Goal: Transaction & Acquisition: Purchase product/service

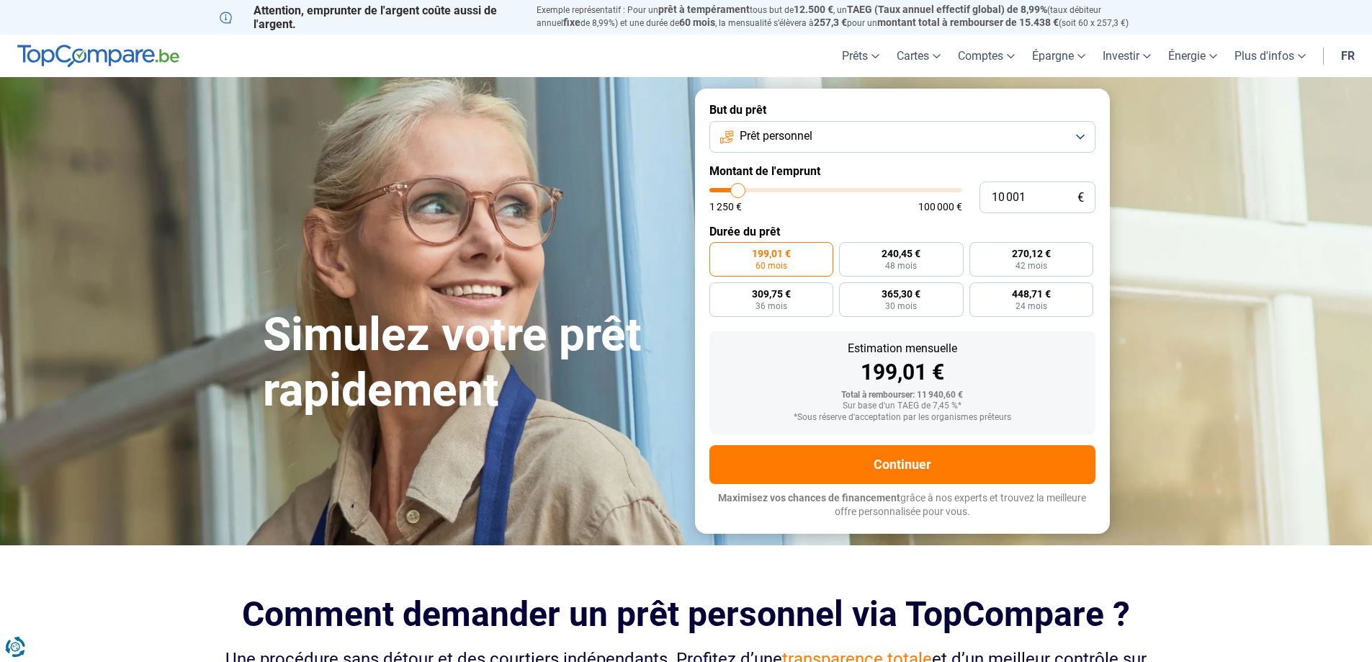
type input "17 500"
type input "17500"
click at [756, 188] on input "range" at bounding box center [836, 190] width 253 height 4
radio input "false"
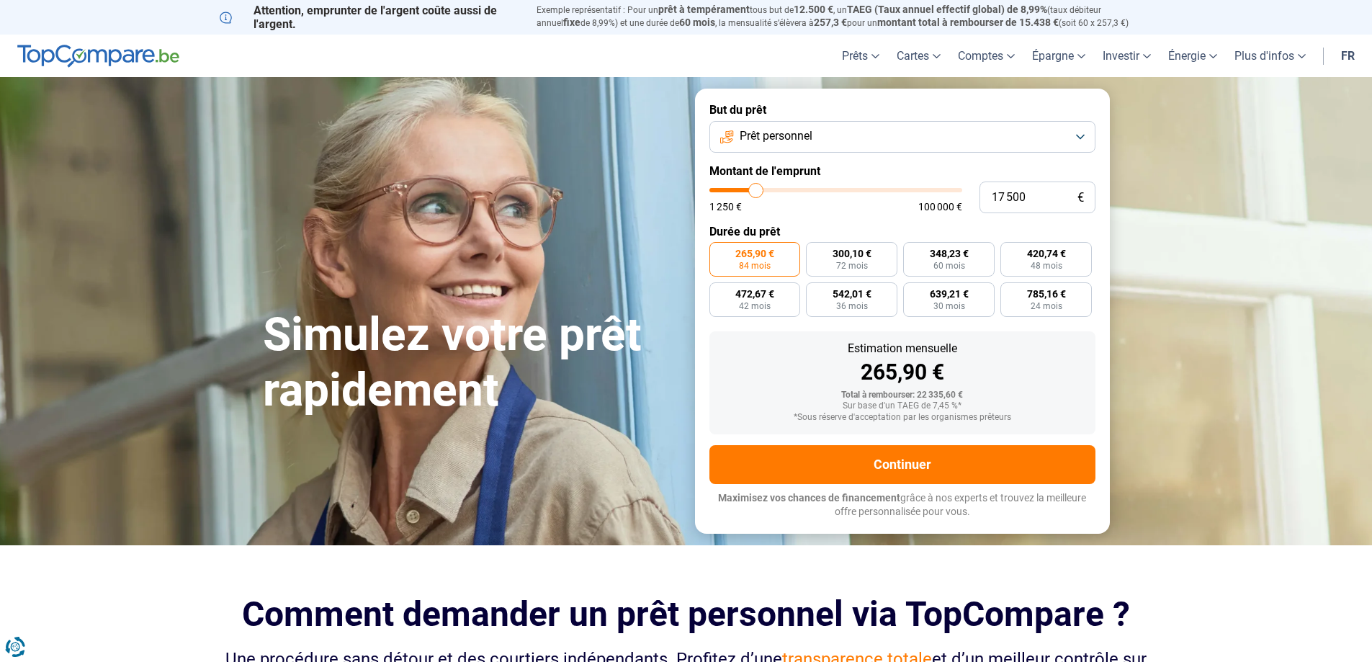
type input "22 750"
type input "22750"
click at [769, 189] on input "range" at bounding box center [836, 190] width 253 height 4
radio input "false"
type input "30 000"
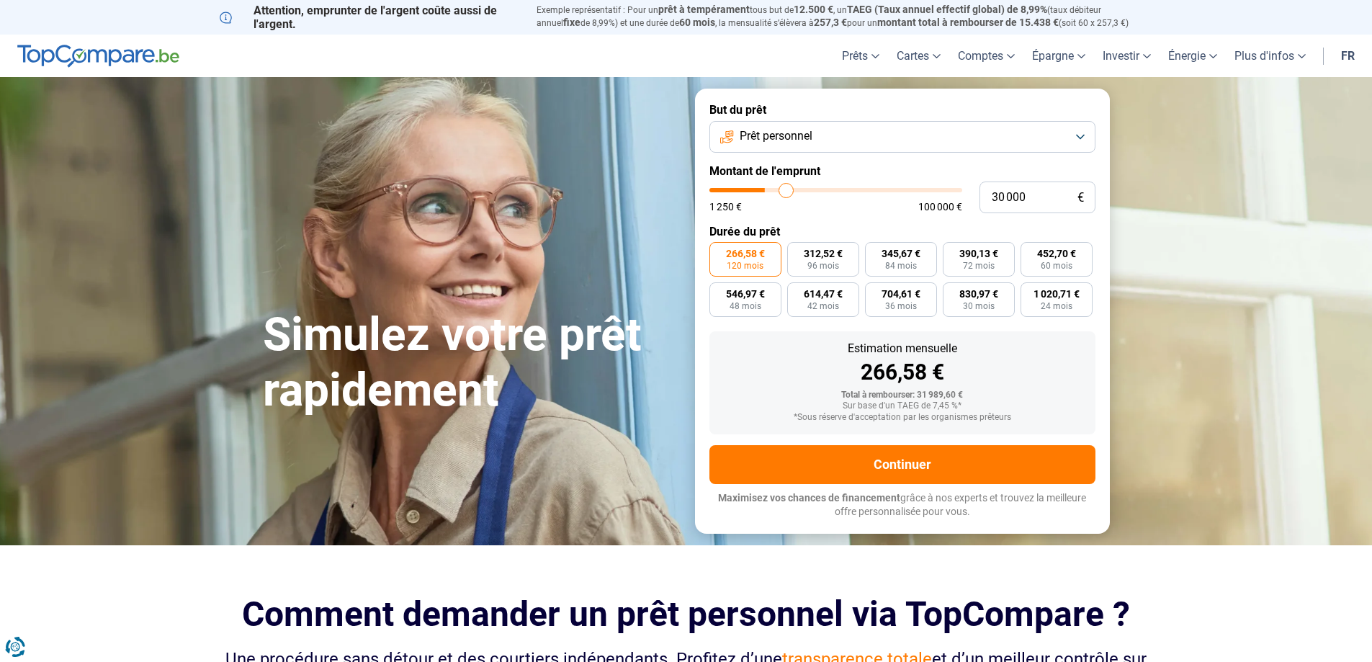
type input "30000"
click at [786, 188] on input "range" at bounding box center [836, 190] width 253 height 4
type input "17 750"
type input "17750"
click at [756, 192] on input "range" at bounding box center [836, 190] width 253 height 4
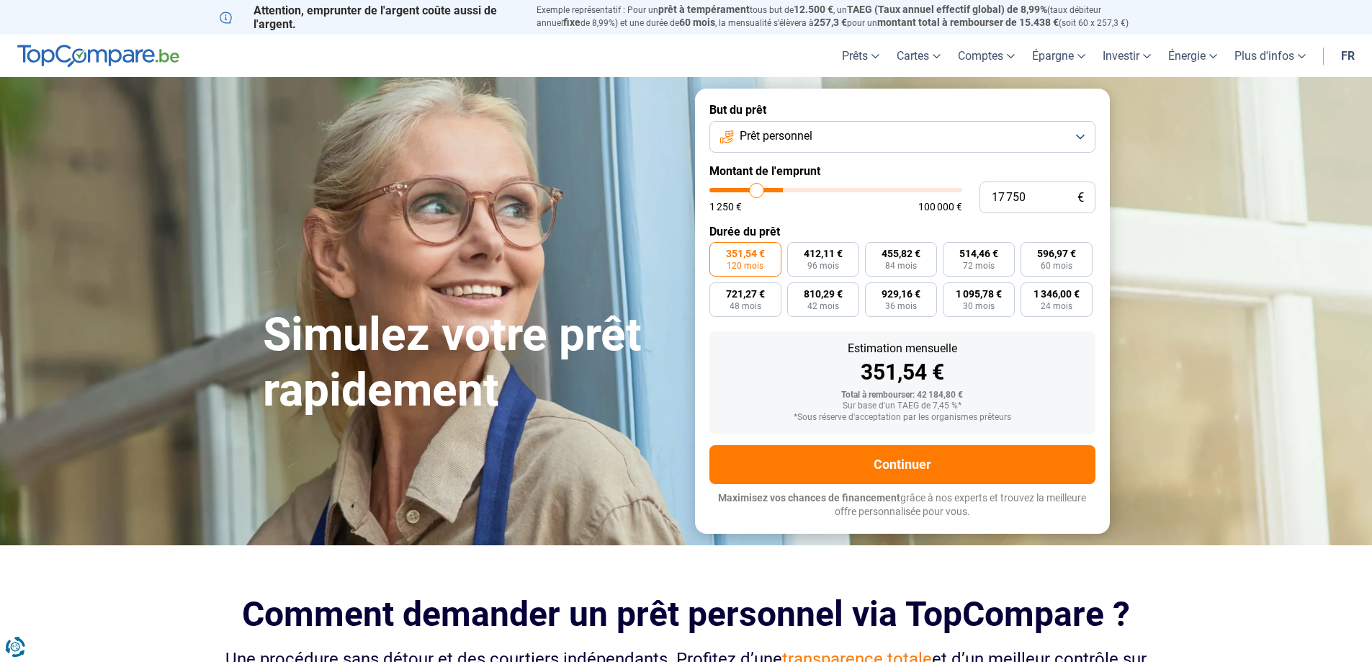
radio input "true"
type input "12 000"
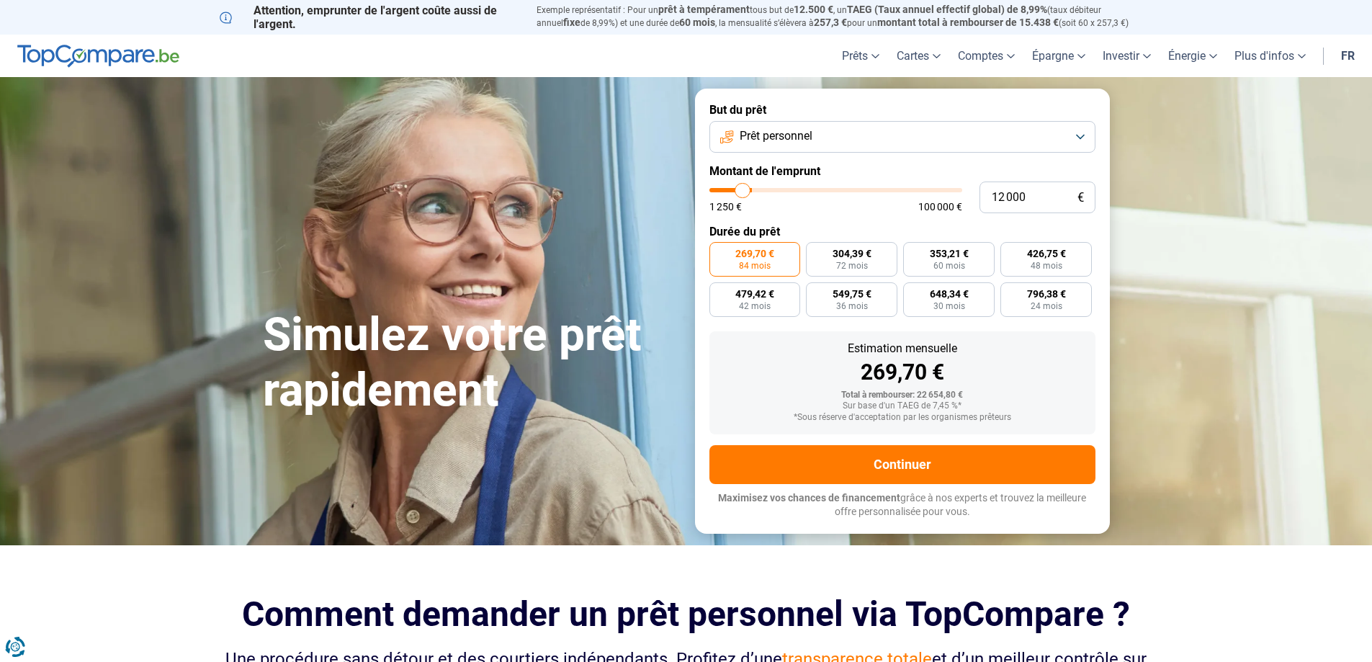
type input "12000"
click at [743, 192] on input "range" at bounding box center [836, 190] width 253 height 4
radio input "true"
type input "11 750"
type input "11750"
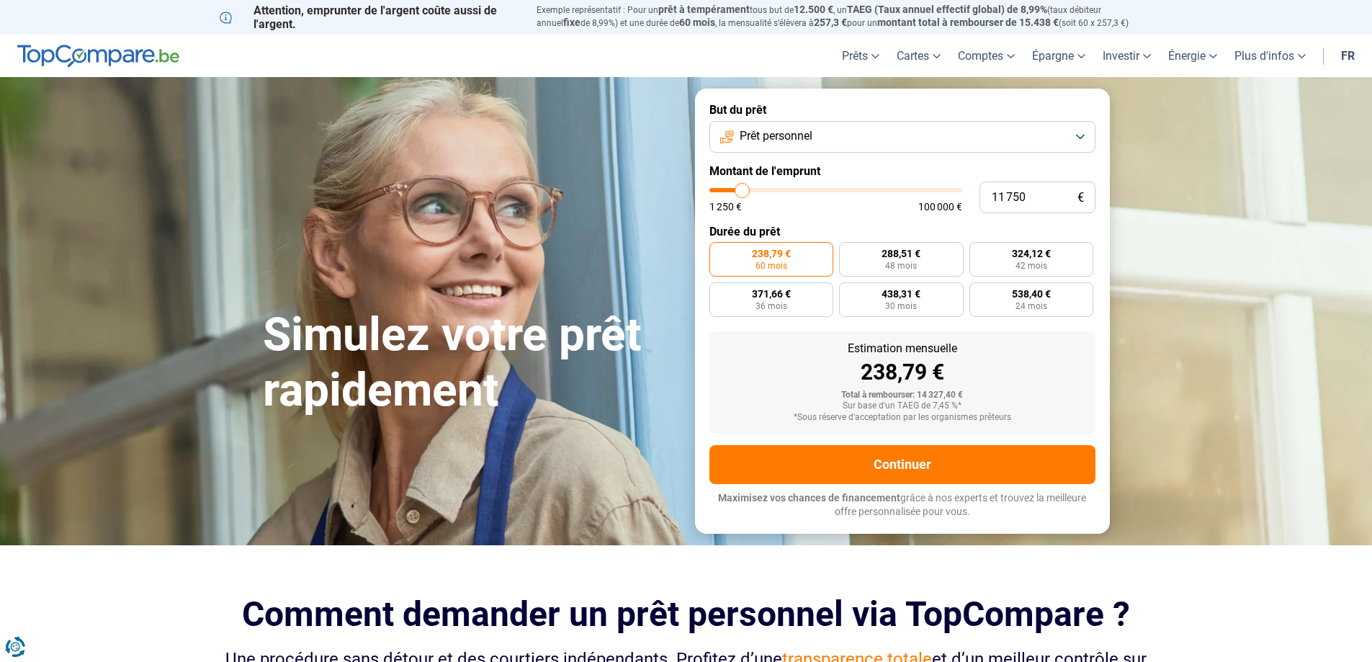
type input "12 500"
type input "12500"
type input "13 000"
type input "13000"
type input "13 500"
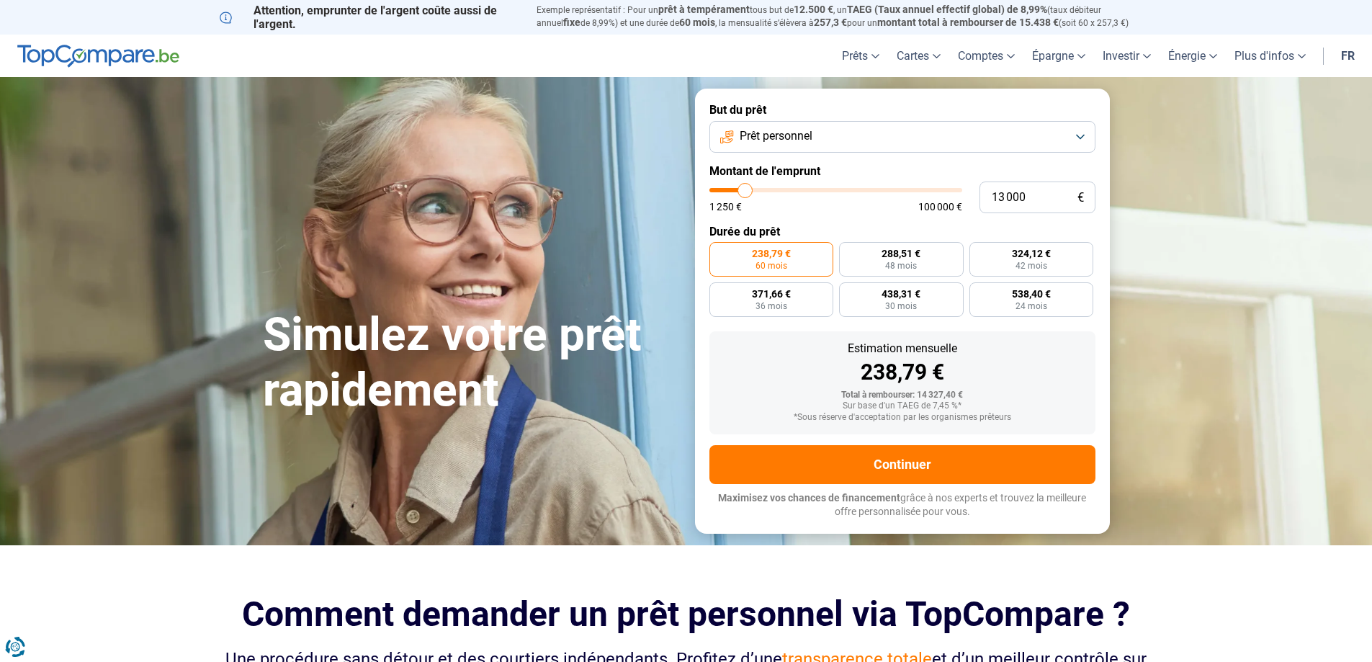
type input "13500"
type input "14 250"
type input "14250"
type input "14 750"
type input "14750"
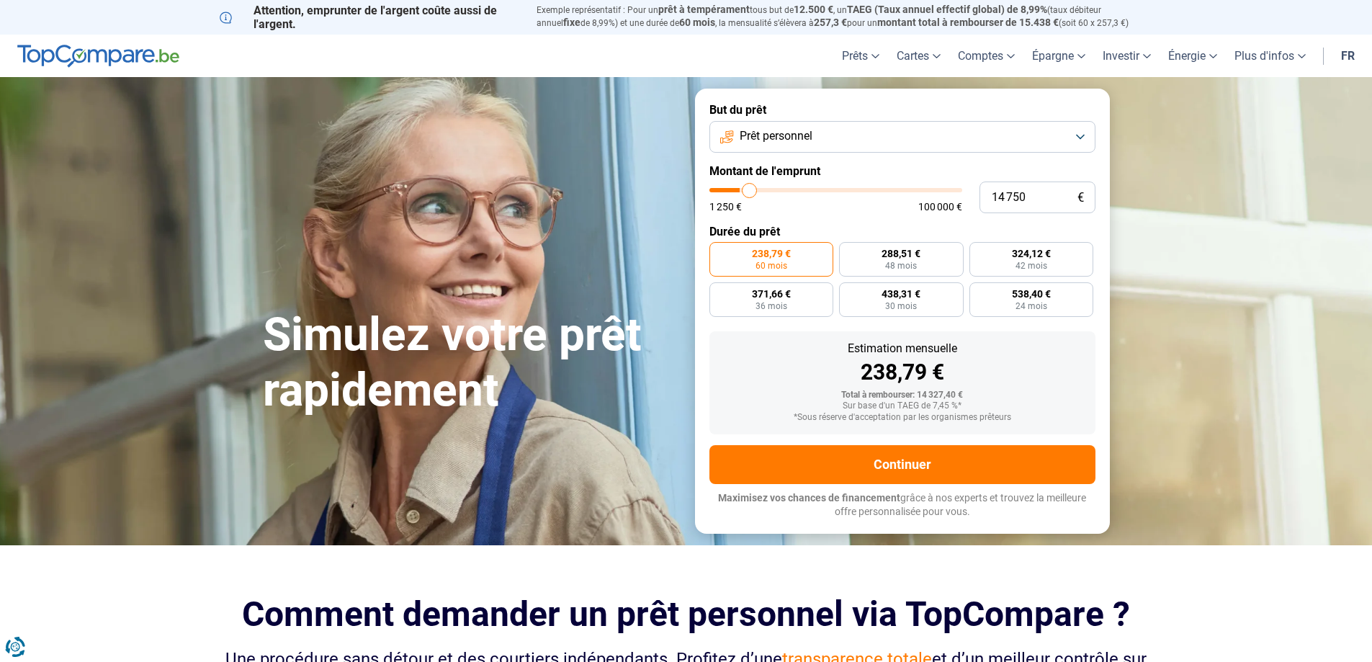
type input "15 500"
type input "15500"
type input "16 000"
type input "16000"
type input "16 500"
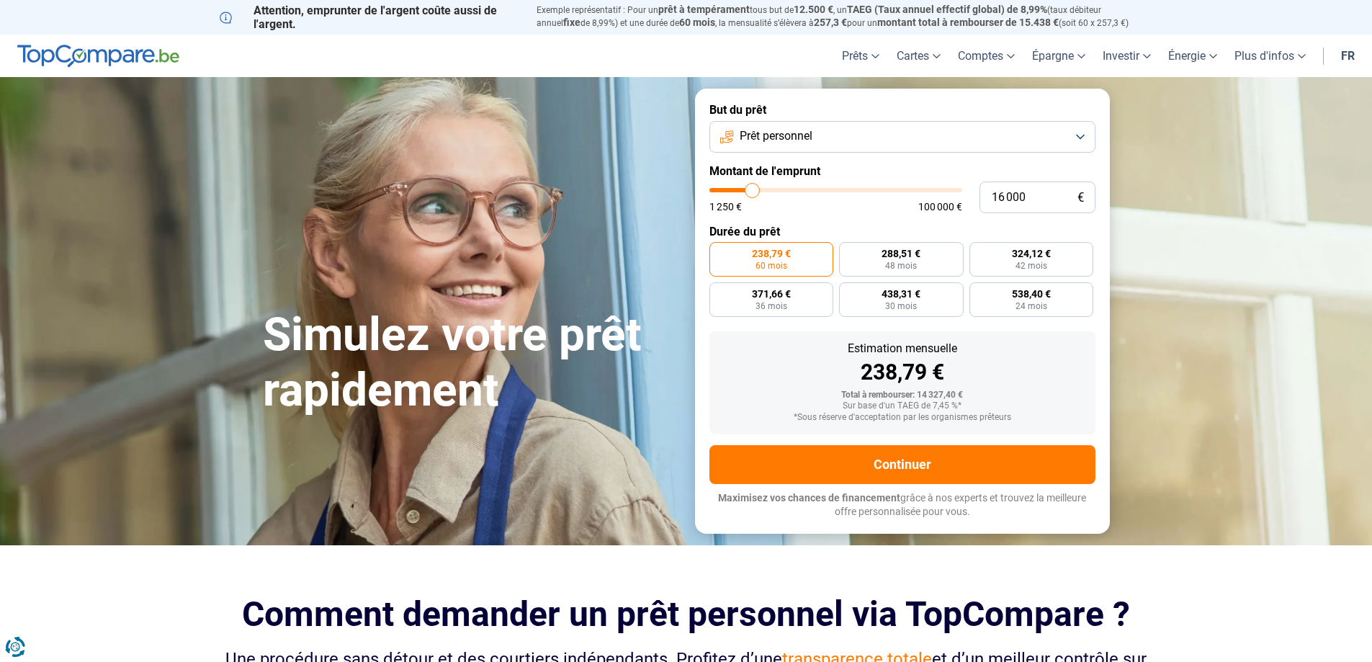
type input "16500"
type input "17 750"
type input "17750"
type input "18 500"
type input "18500"
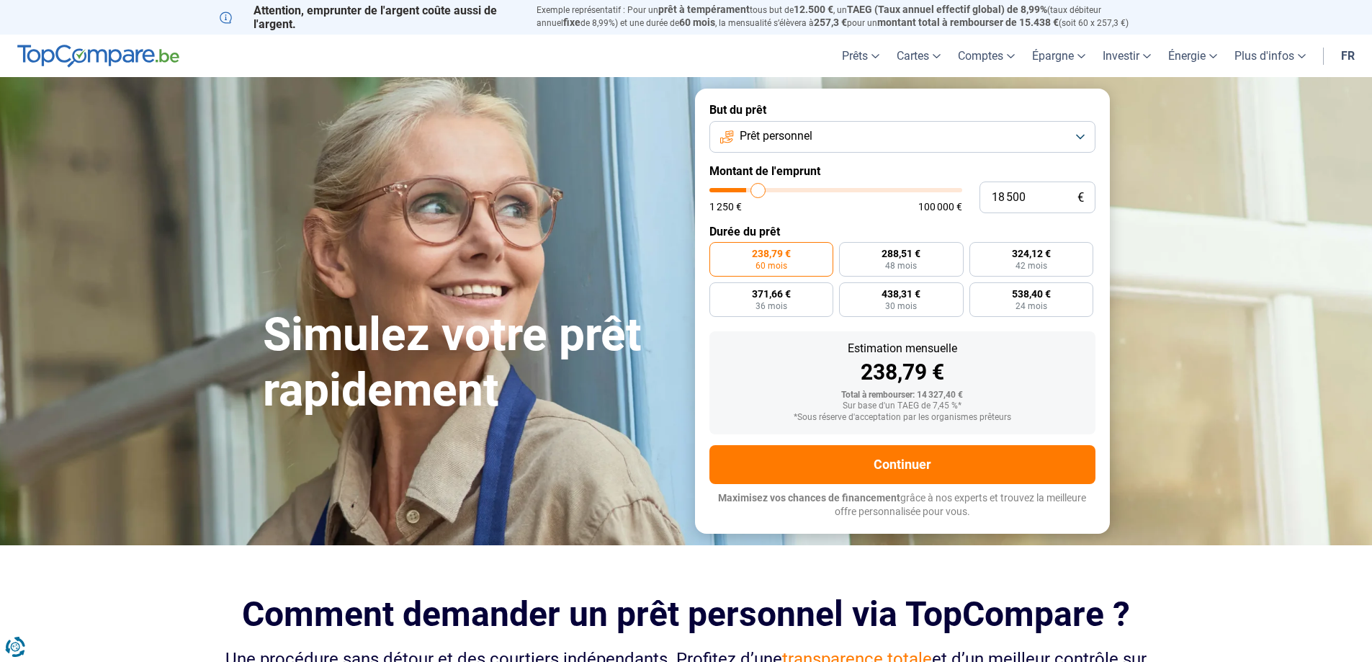
type input "19 000"
type input "19000"
type input "19 750"
type input "19750"
type input "20 250"
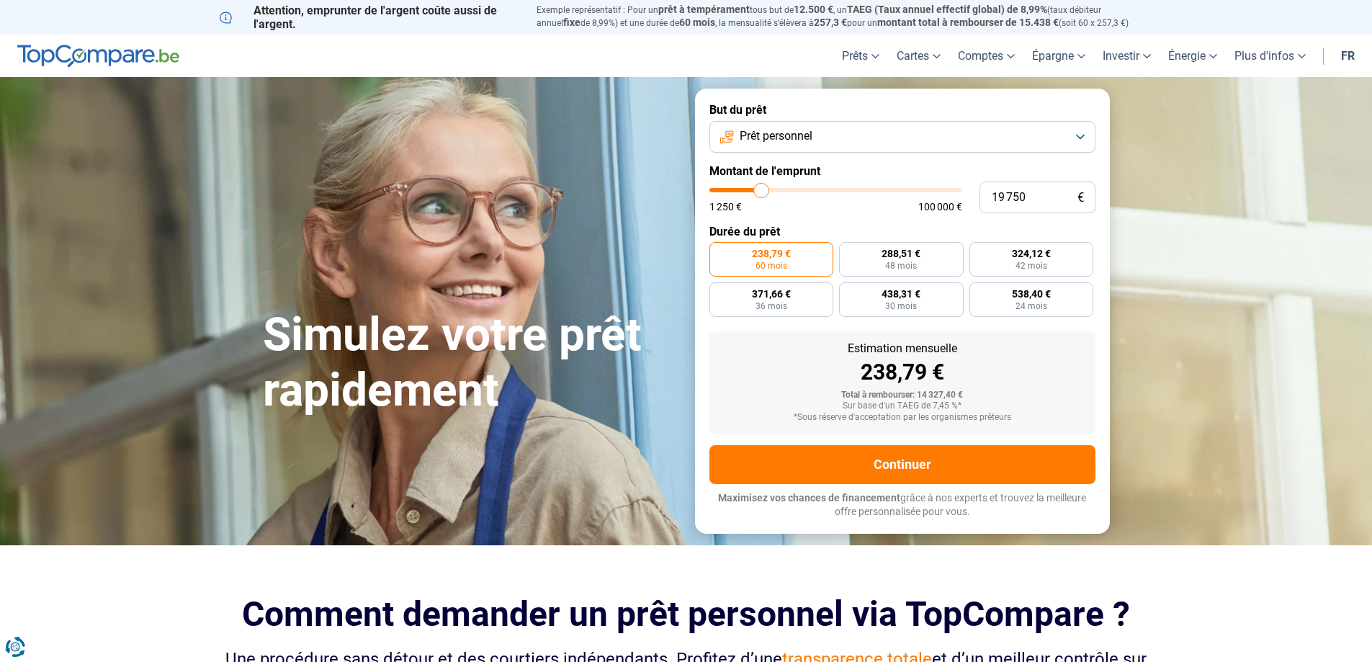
type input "20250"
type input "20 750"
type input "20750"
type input "21 500"
type input "21500"
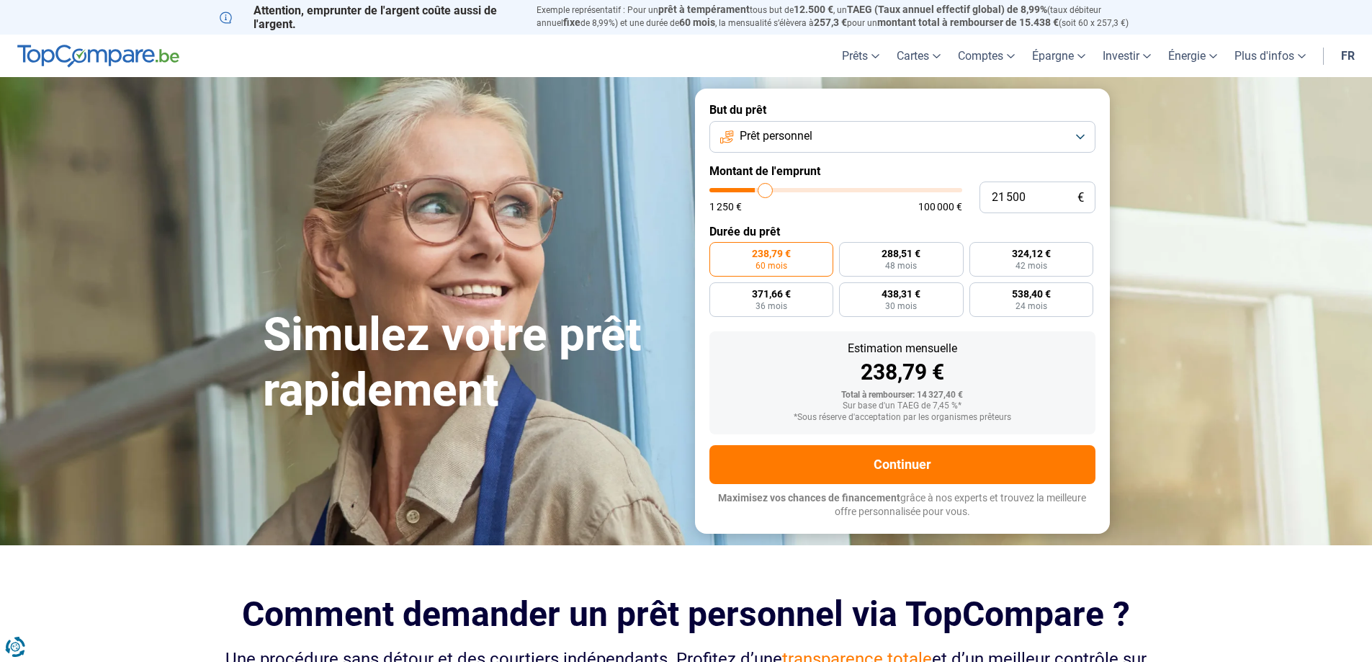
type input "22 000"
type input "22000"
type input "22 750"
type input "22750"
type input "23 250"
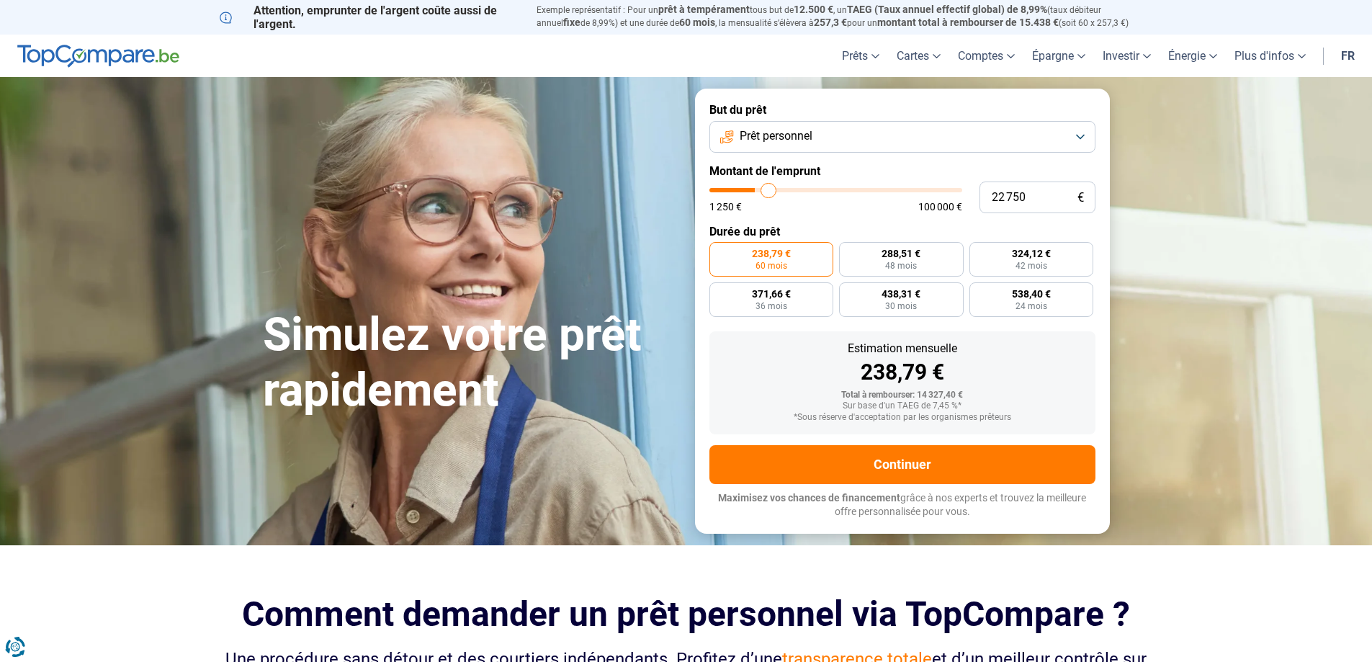
type input "23250"
type input "23 750"
type input "23750"
type input "24 250"
type input "24250"
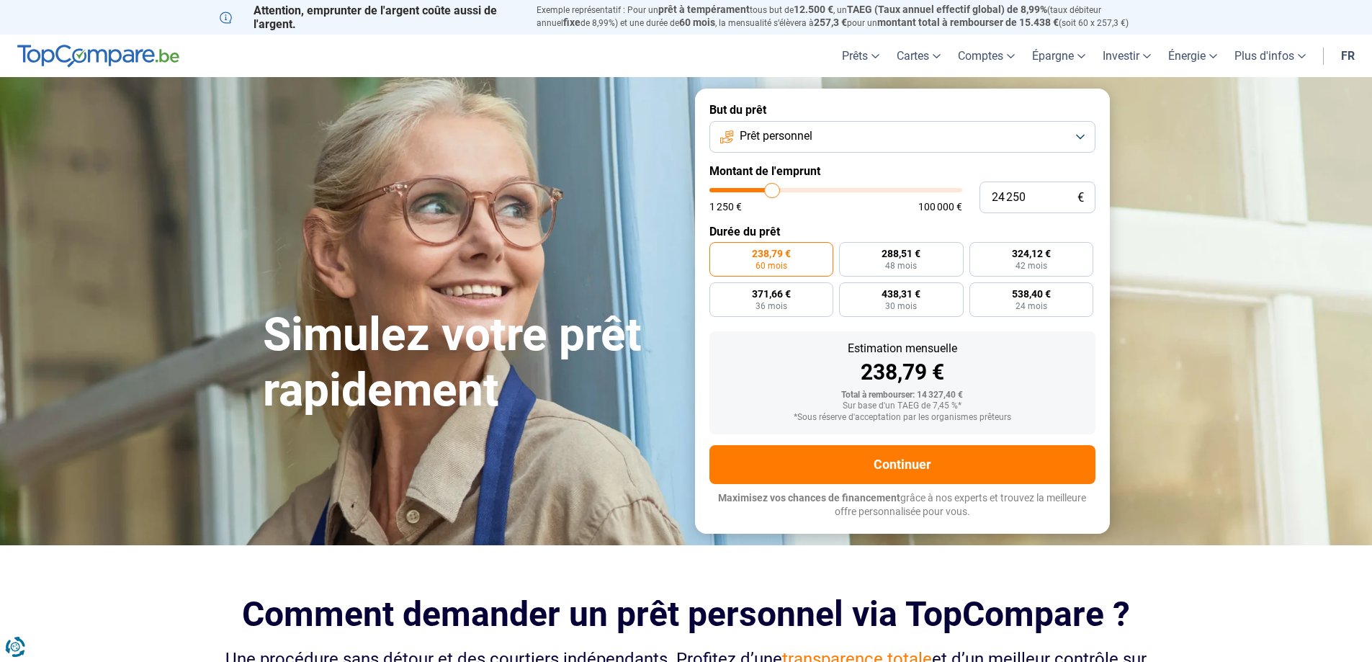
type input "24 500"
type input "24500"
type input "25 000"
type input "25000"
type input "25 750"
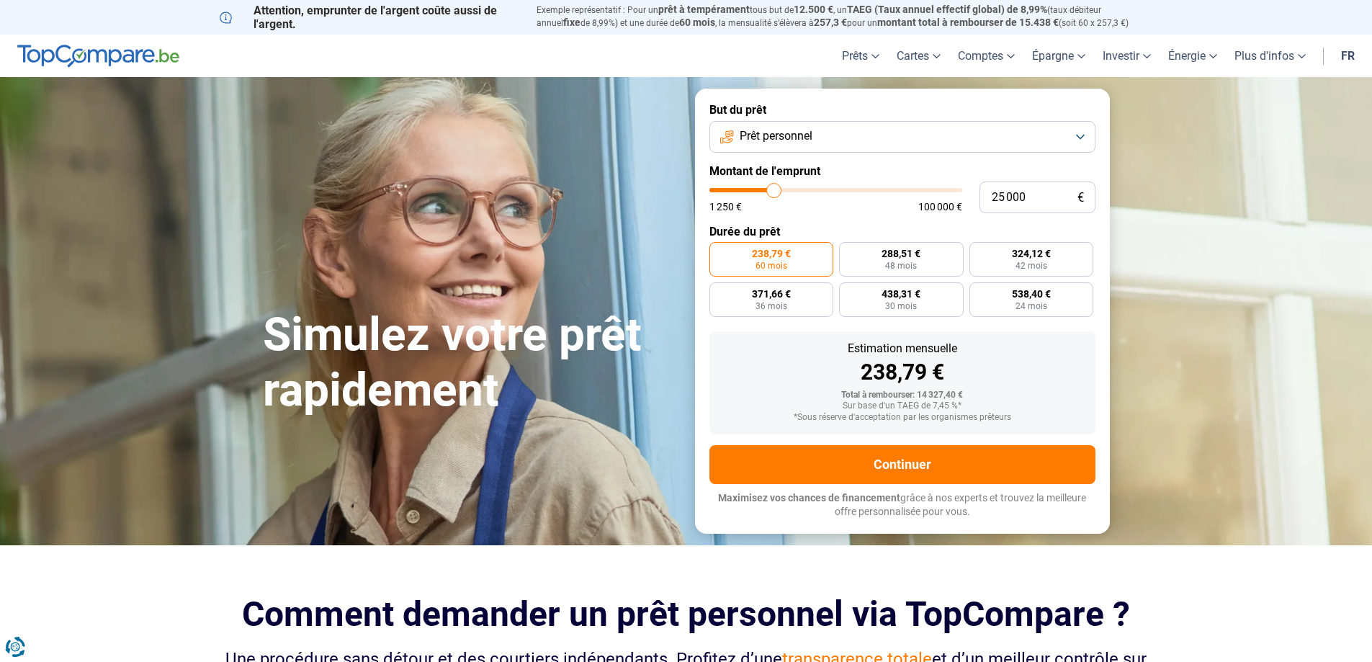
type input "25750"
type input "24 750"
type input "24750"
type input "24 500"
type input "24500"
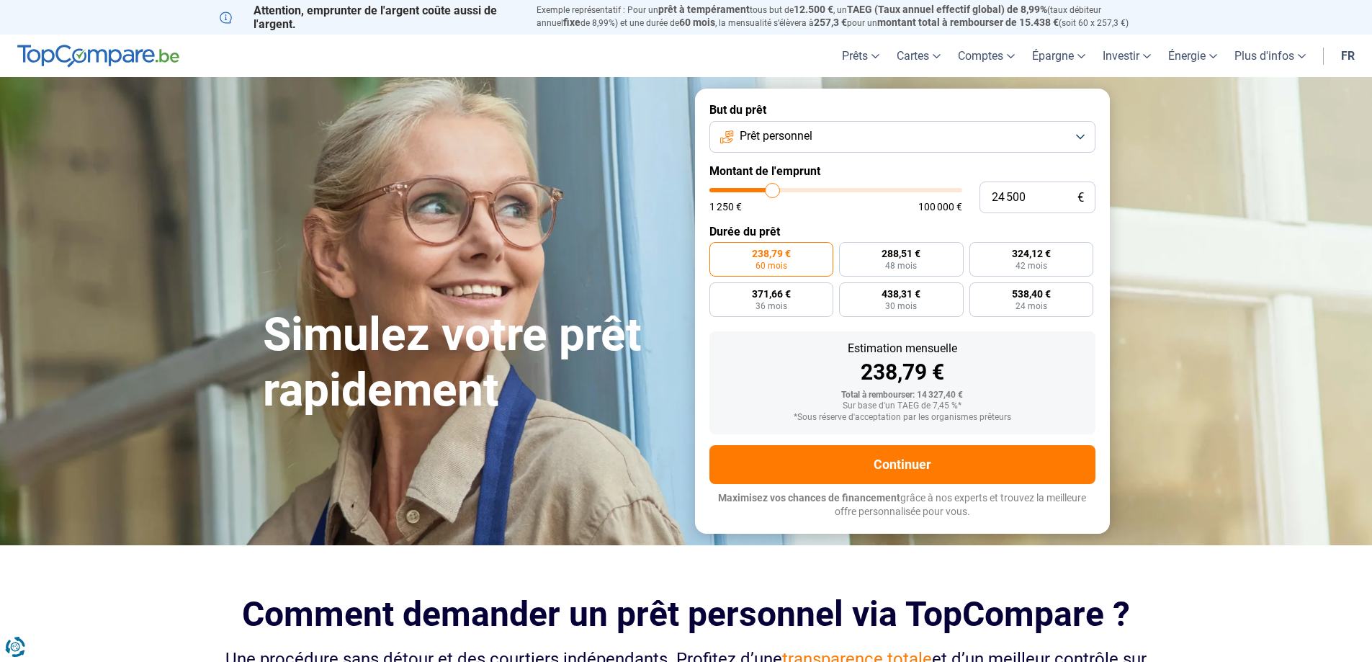
type input "23 750"
type input "23750"
type input "22 750"
type input "22750"
type input "22 000"
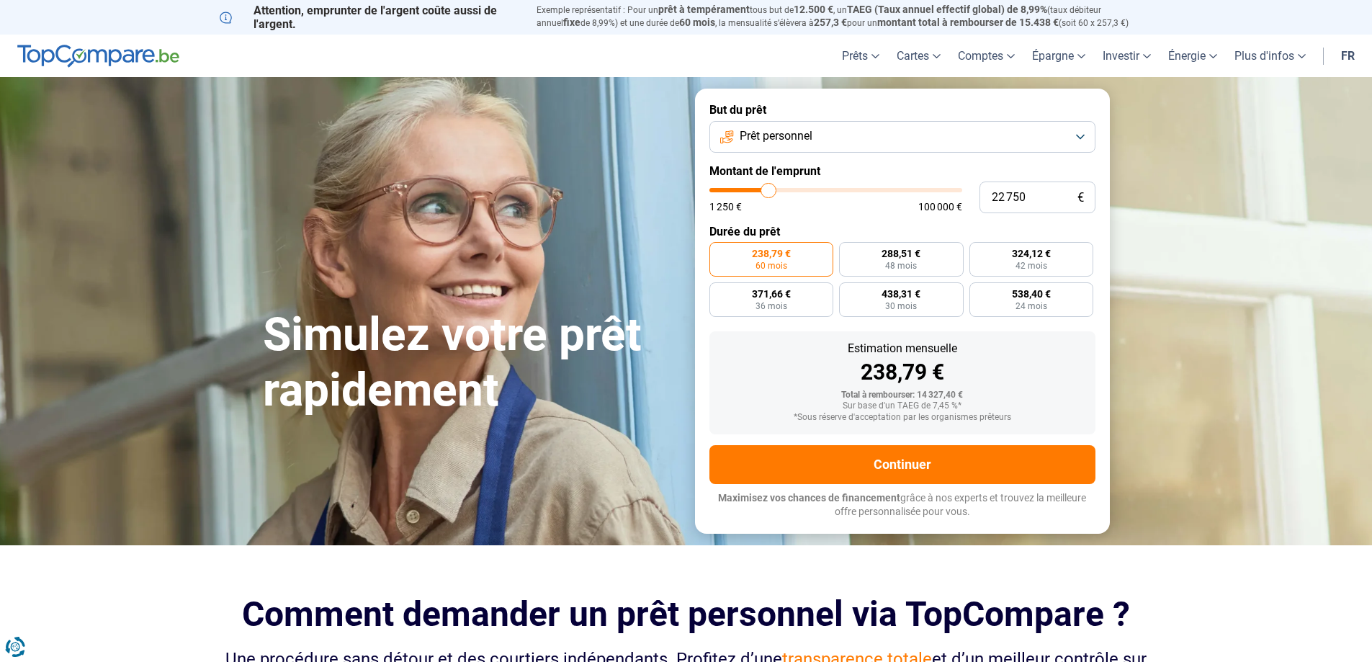
type input "22000"
type input "21 500"
type input "21500"
type input "20 750"
type input "20750"
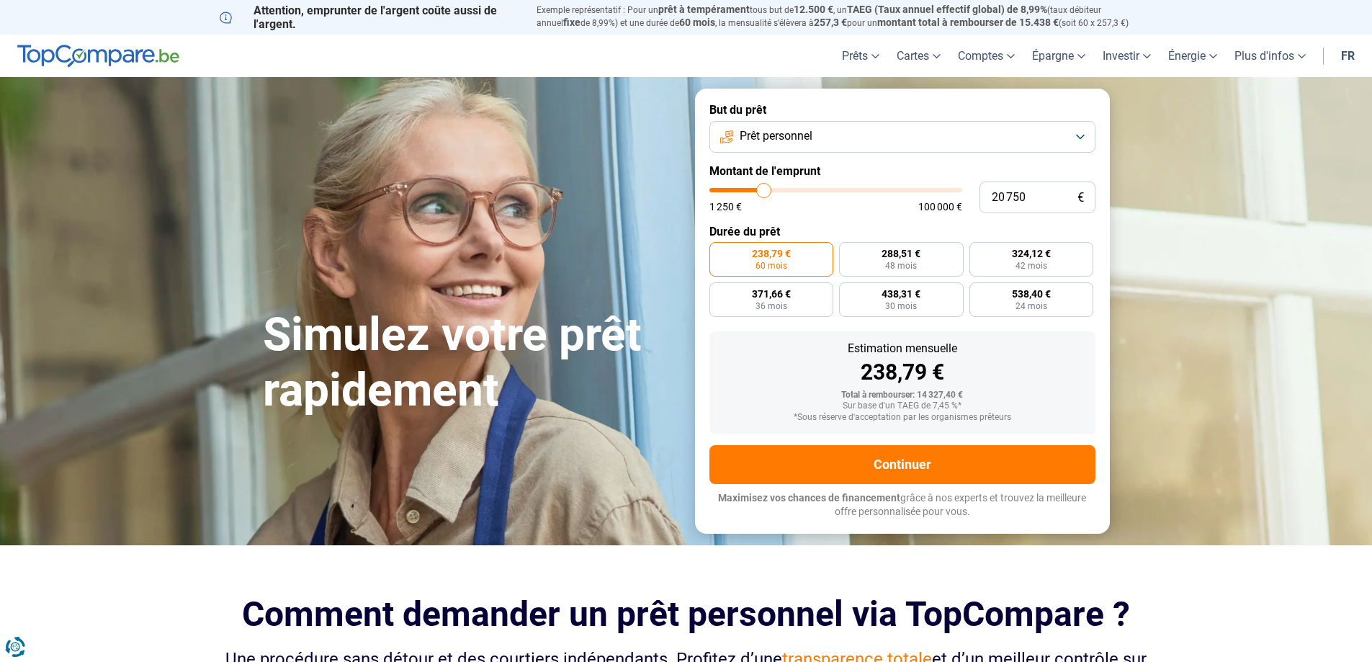
type input "20 000"
type input "20000"
type input "20 250"
type input "20250"
type input "20 500"
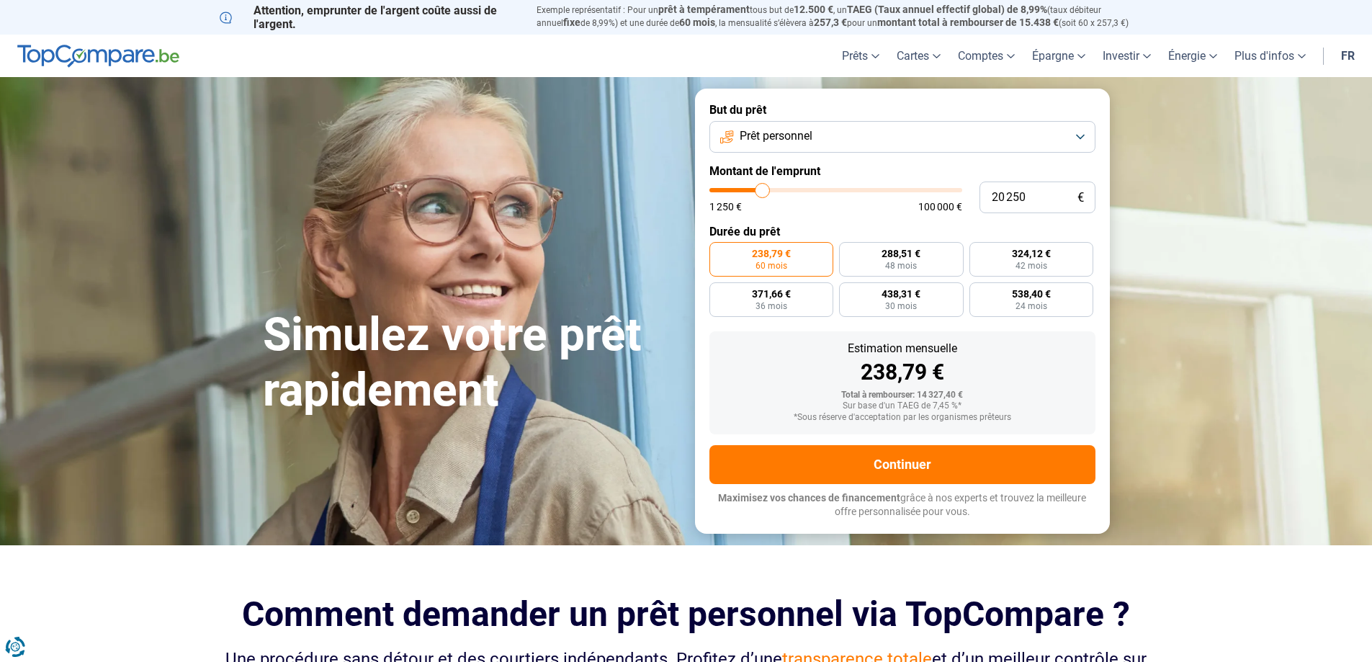
type input "20500"
type input "20 750"
type input "20750"
type input "22 000"
type input "22000"
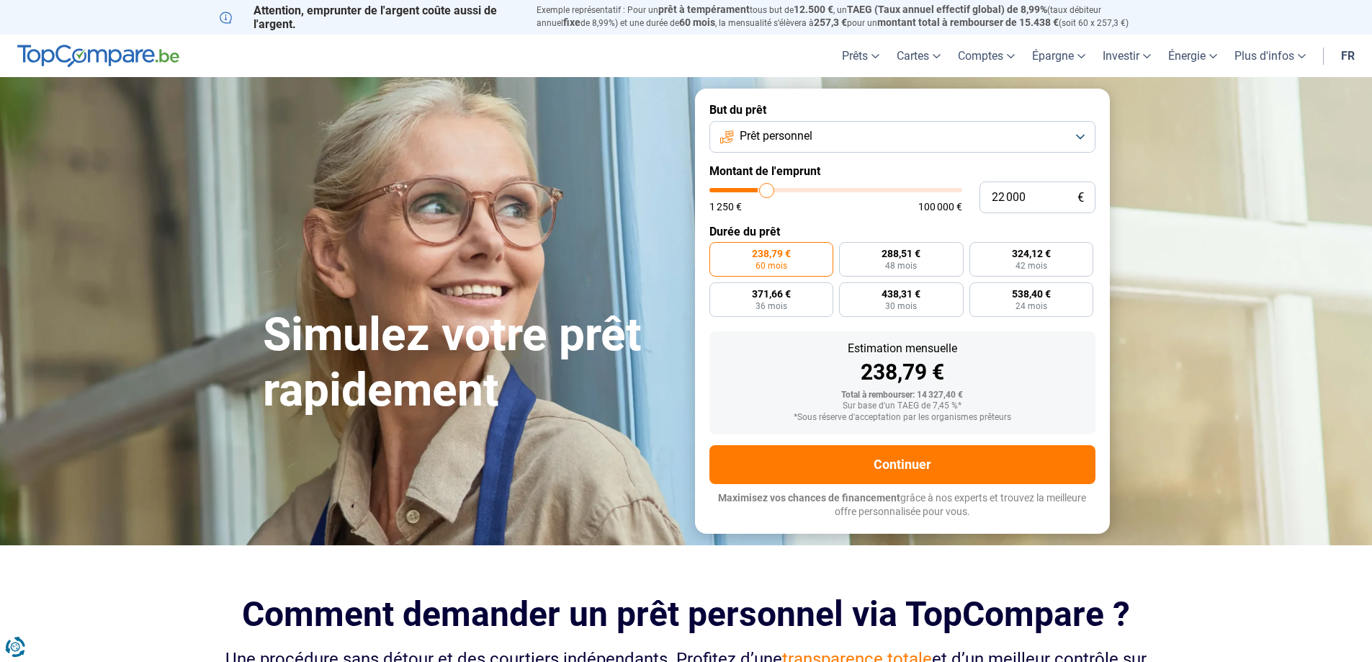
type input "22 250"
type input "22250"
type input "22 750"
type input "22750"
type input "23 250"
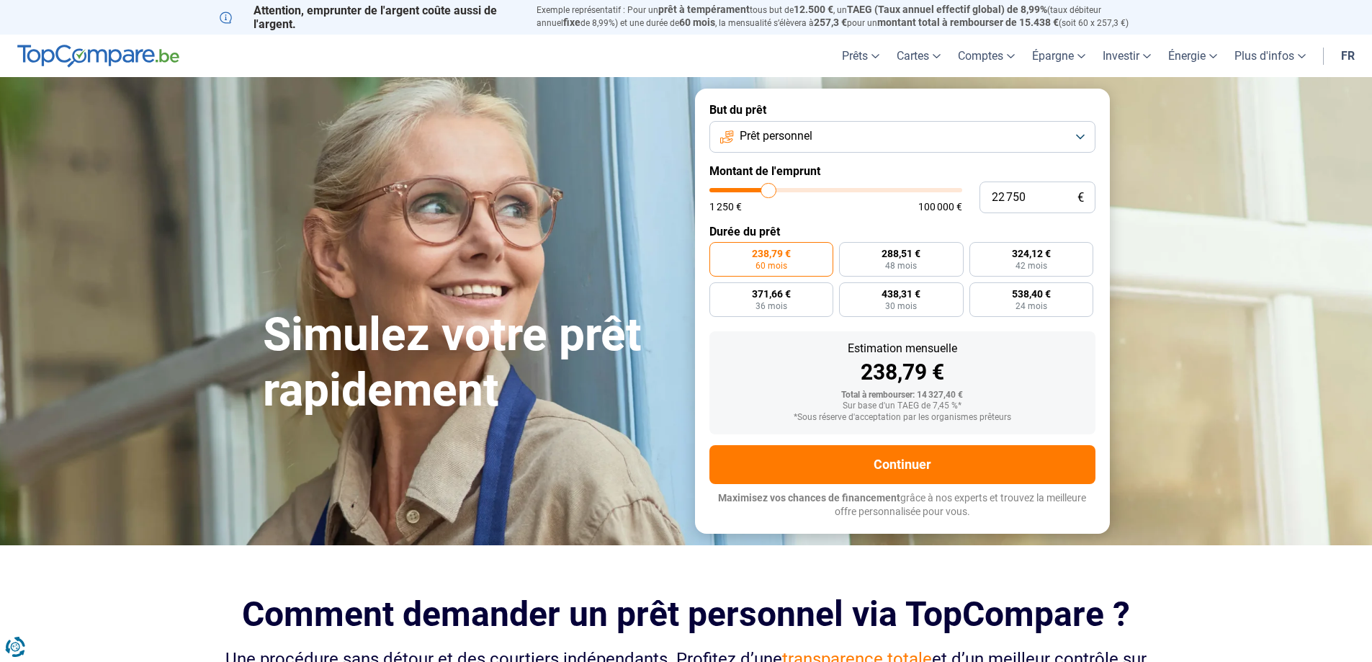
type input "23250"
type input "23 750"
type input "23750"
type input "24 500"
type input "24500"
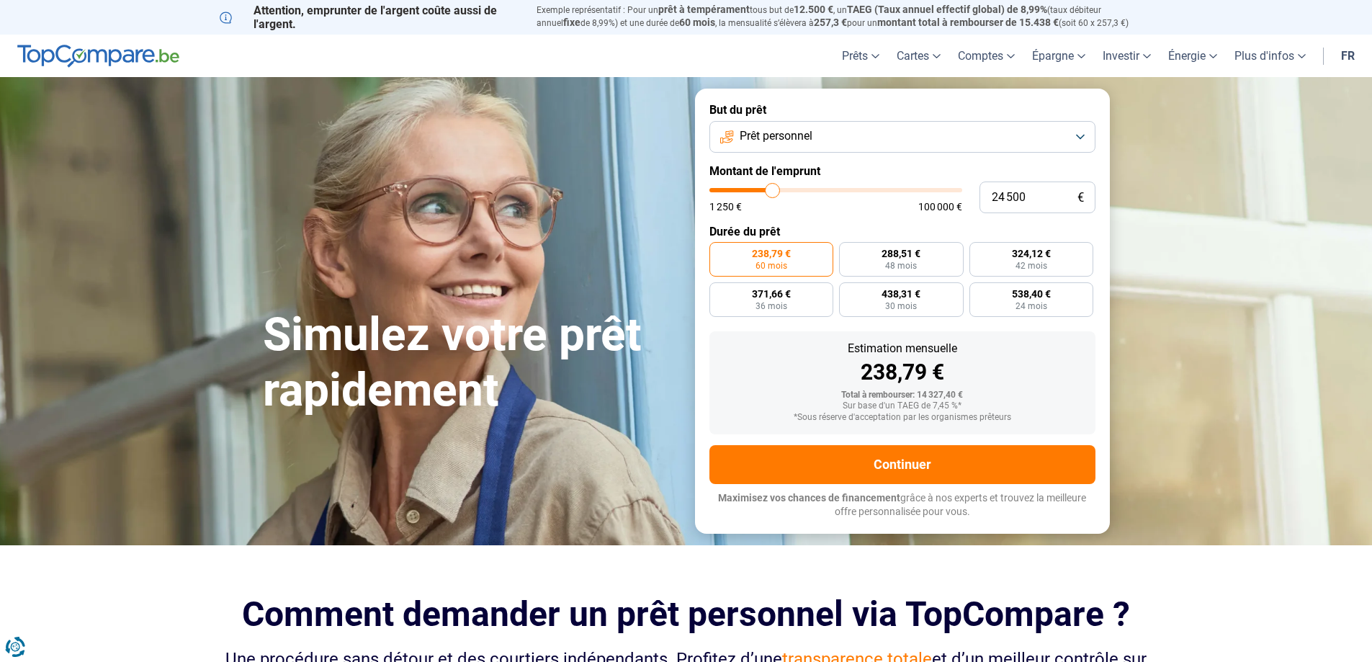
type input "25 000"
type input "25000"
type input "25 750"
type input "25750"
type input "26 000"
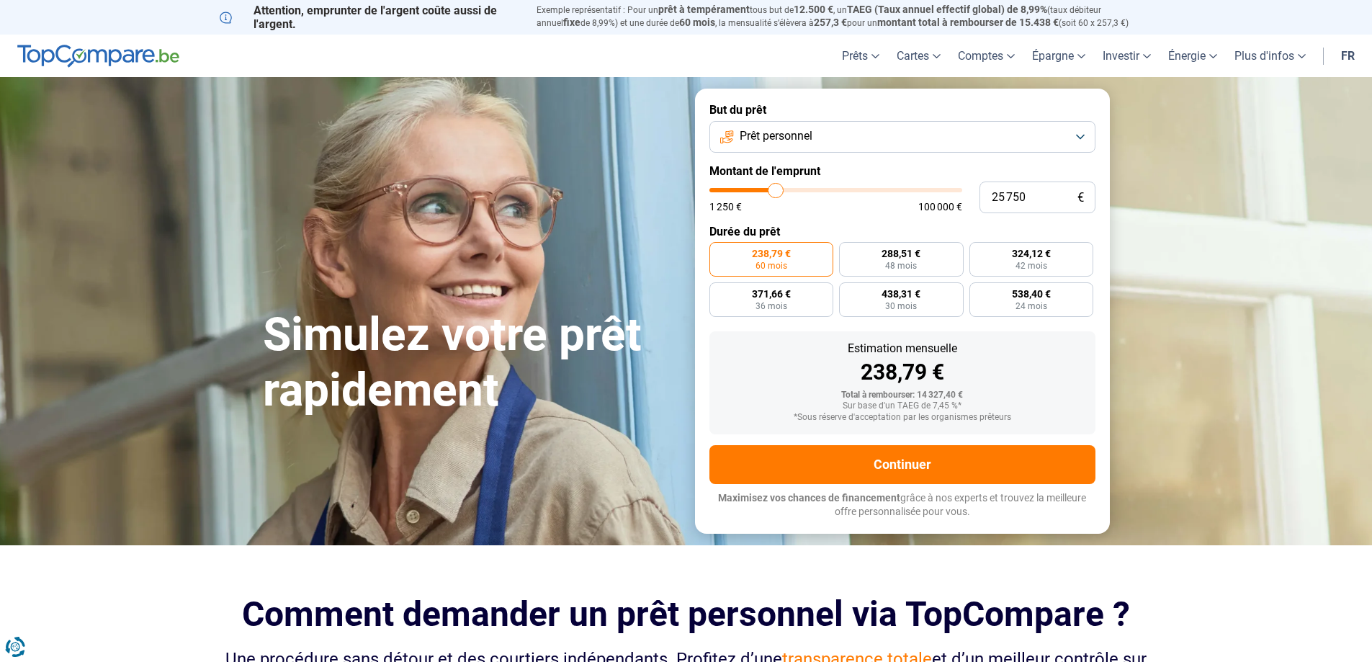
type input "26000"
type input "26 750"
type input "26750"
type input "26 250"
type input "26250"
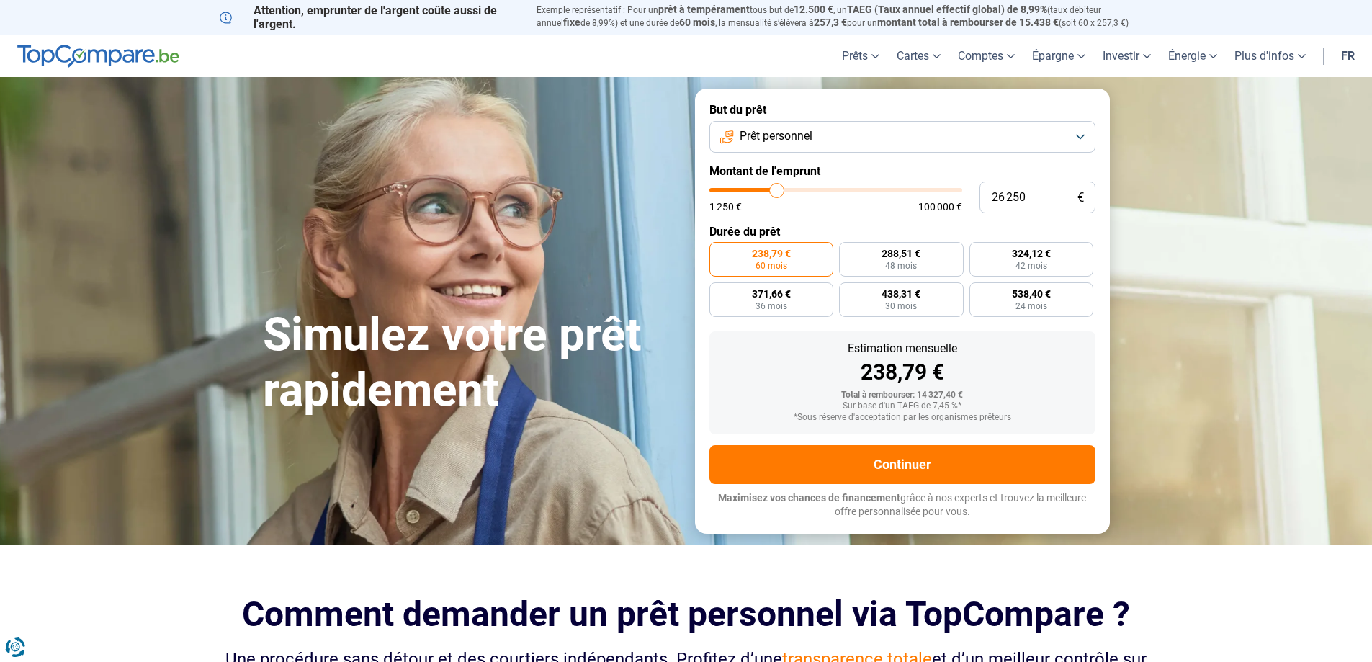
type input "25 750"
type input "25750"
type input "25 250"
type input "25250"
type input "25 000"
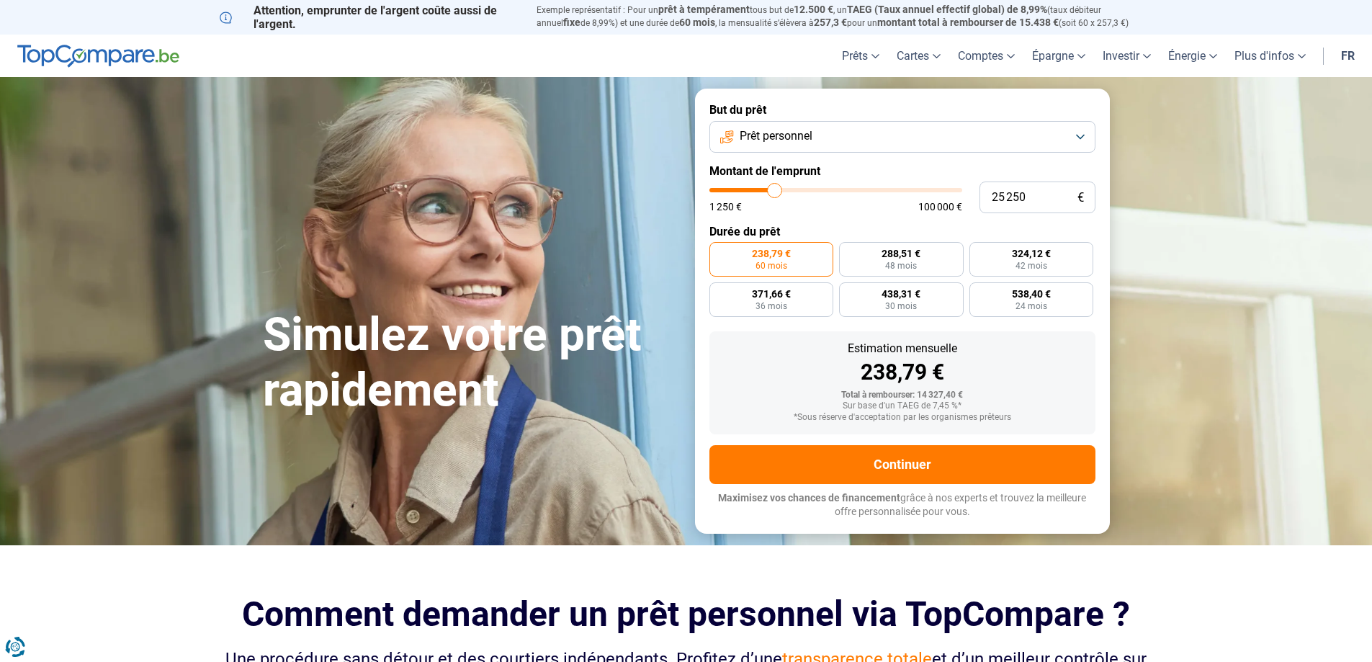
type input "25000"
type input "24 500"
type input "24500"
type input "23 750"
type input "23750"
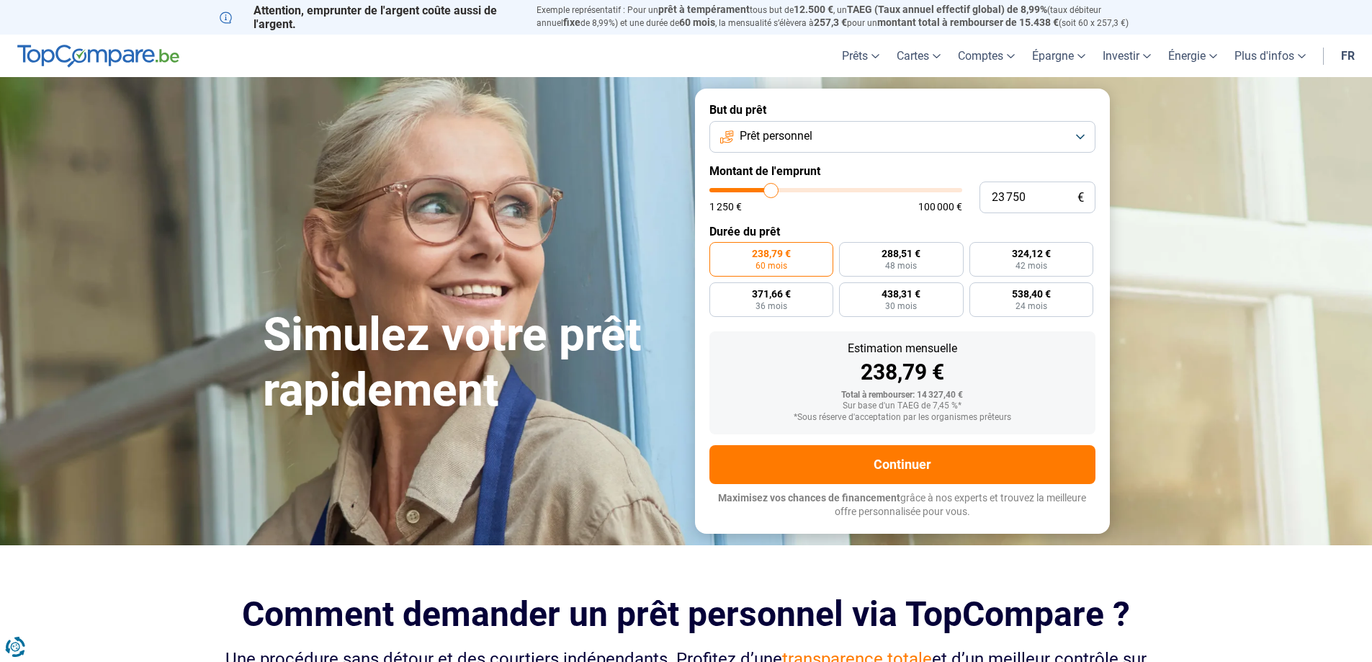
type input "24 500"
drag, startPoint x: 741, startPoint y: 194, endPoint x: 773, endPoint y: 201, distance: 32.5
type input "24500"
click at [773, 192] on input "range" at bounding box center [836, 190] width 253 height 4
radio input "false"
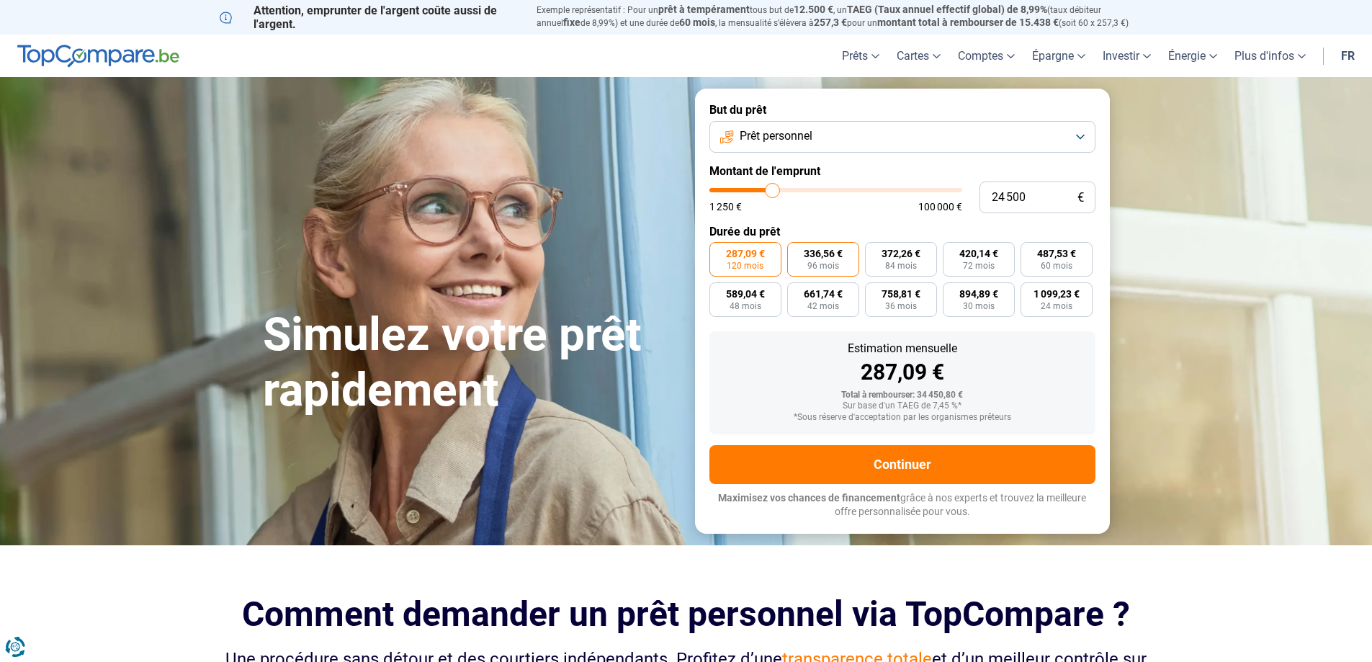
click at [836, 252] on span "336,56 €" at bounding box center [823, 254] width 39 height 10
click at [797, 251] on input "336,56 € 96 mois" at bounding box center [791, 246] width 9 height 9
radio input "true"
click at [1078, 142] on button "Prêt personnel" at bounding box center [903, 137] width 386 height 32
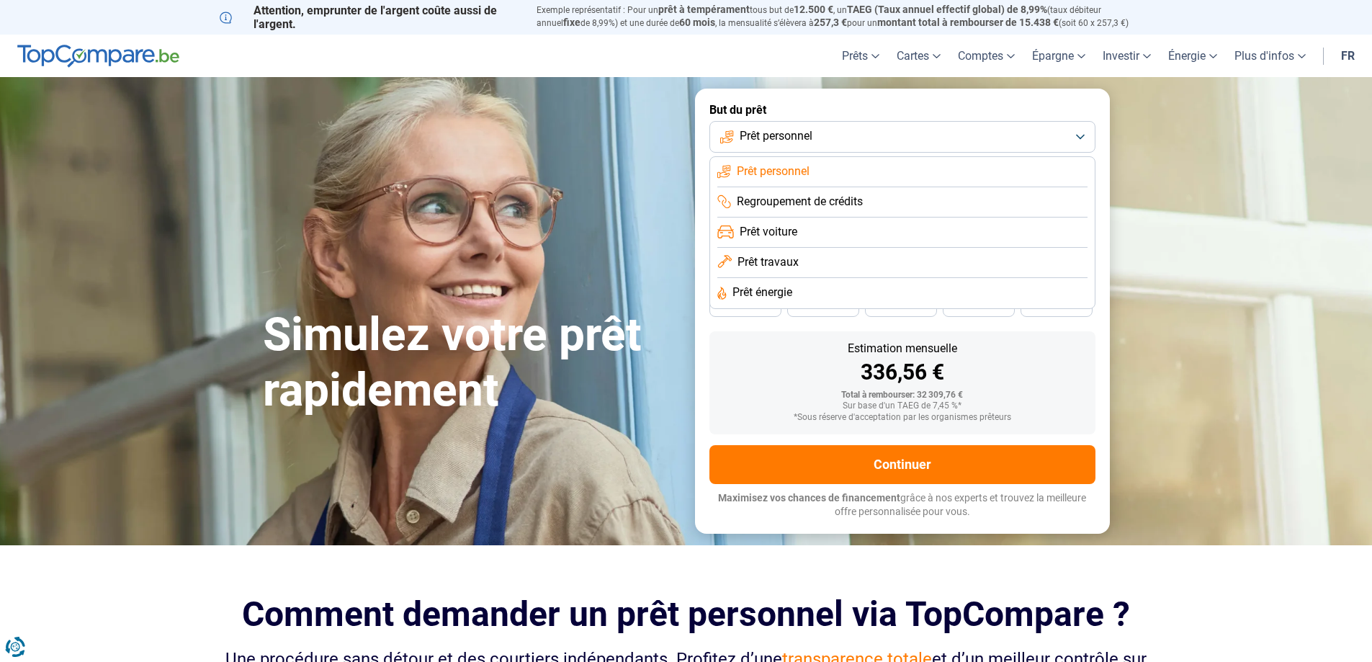
click at [830, 206] on span "Regroupement de crédits" at bounding box center [800, 202] width 126 height 16
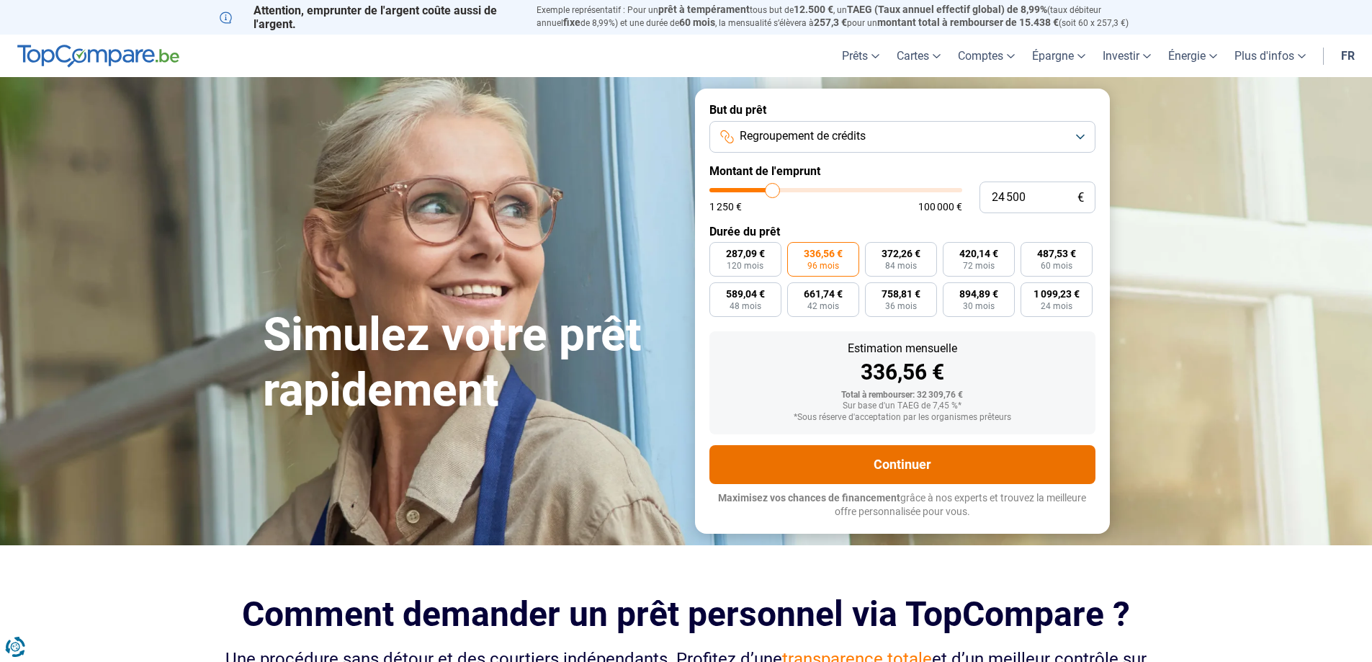
click at [838, 471] on button "Continuer" at bounding box center [903, 464] width 386 height 39
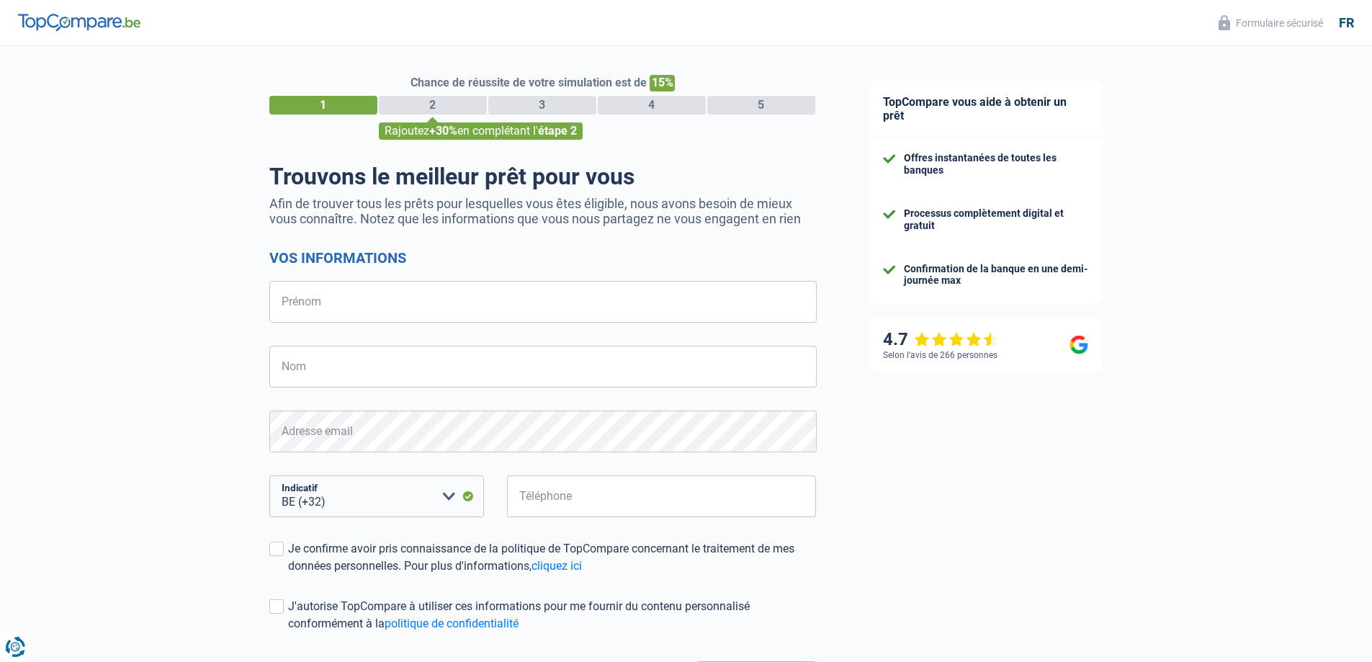
select select "32"
